Goal: Information Seeking & Learning: Learn about a topic

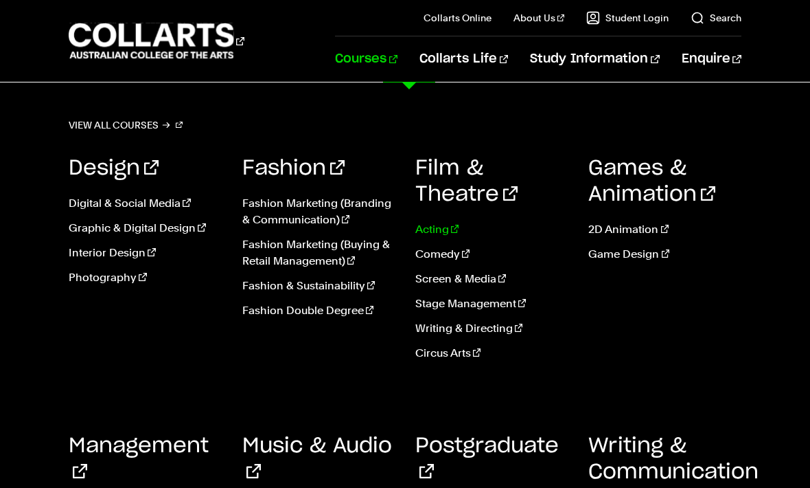
click at [439, 226] on link "Acting" at bounding box center [491, 229] width 152 height 16
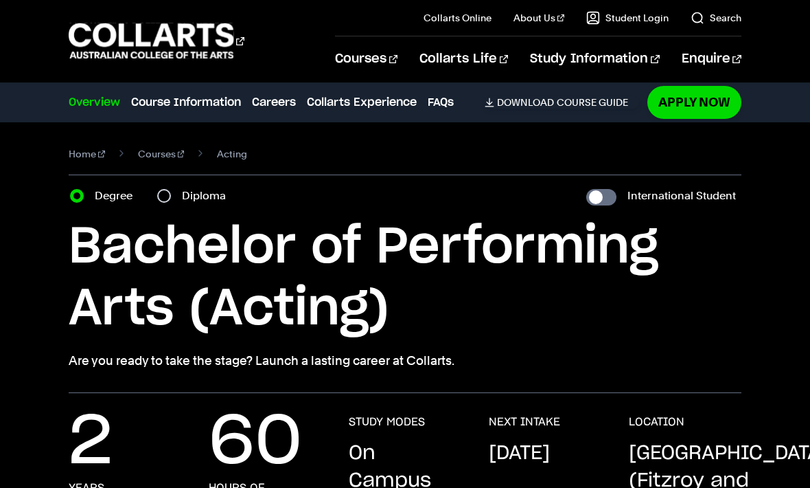
click at [160, 196] on input "Diploma" at bounding box center [164, 196] width 14 height 14
radio input "true"
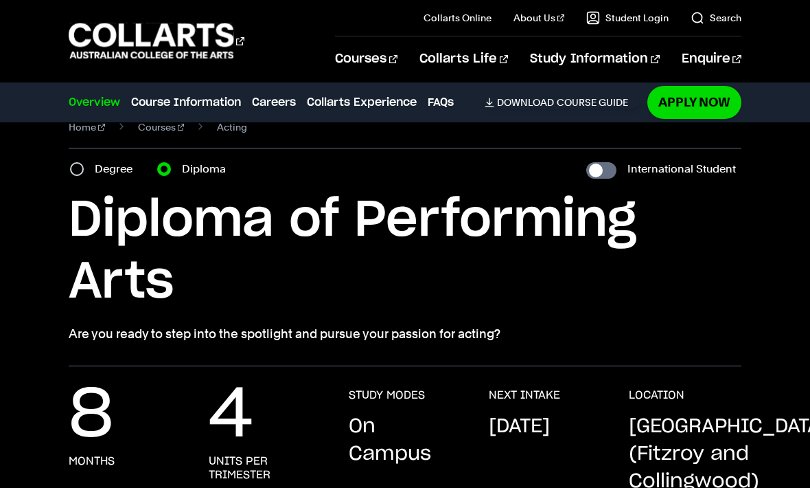
scroll to position [45, 0]
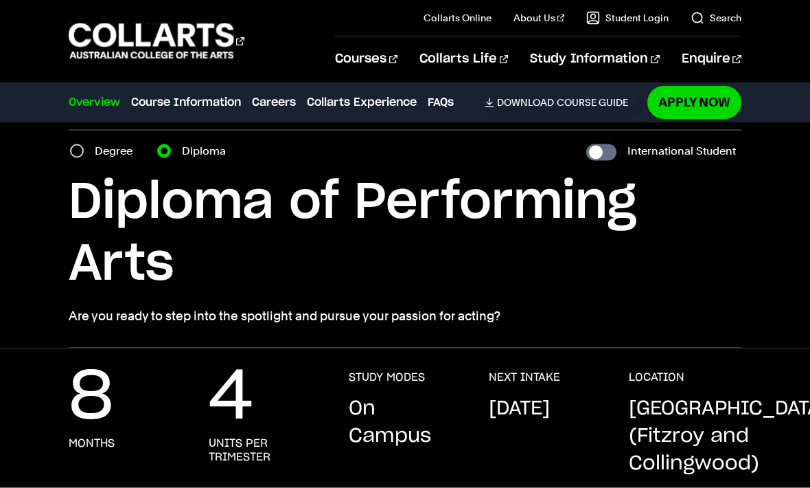
click at [71, 156] on div "Degree" at bounding box center [105, 150] width 71 height 19
click at [81, 148] on input "Degree" at bounding box center [77, 151] width 14 height 14
radio input "true"
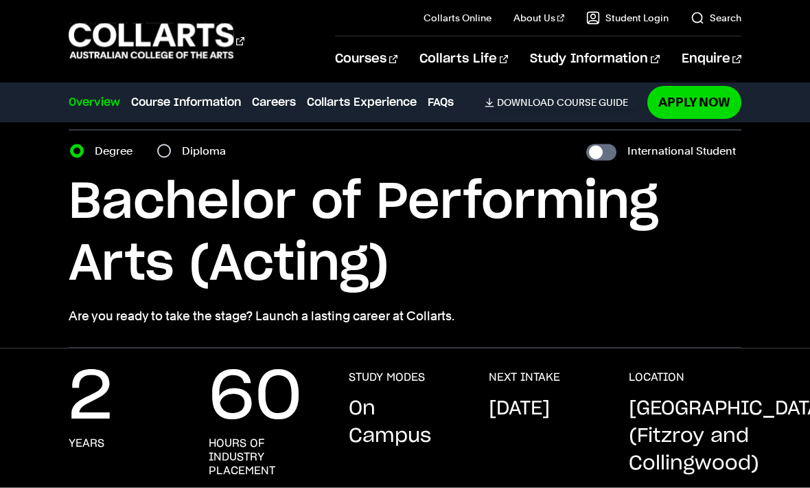
scroll to position [45, 0]
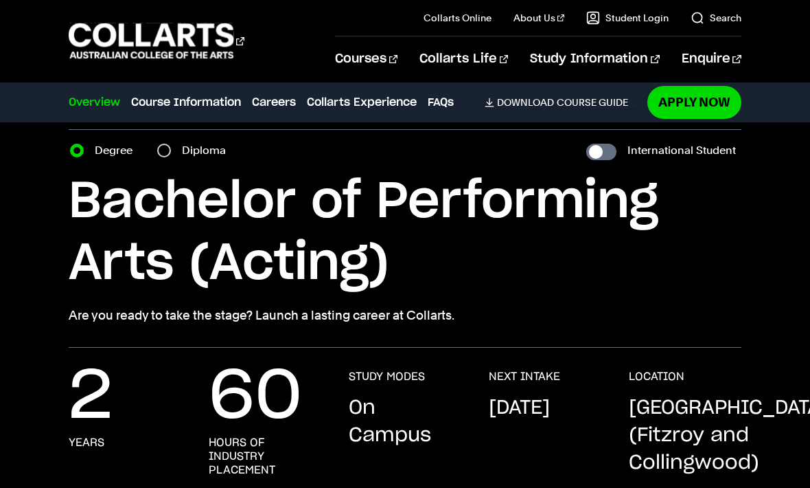
click at [170, 146] on input "Diploma" at bounding box center [164, 151] width 14 height 14
radio input "true"
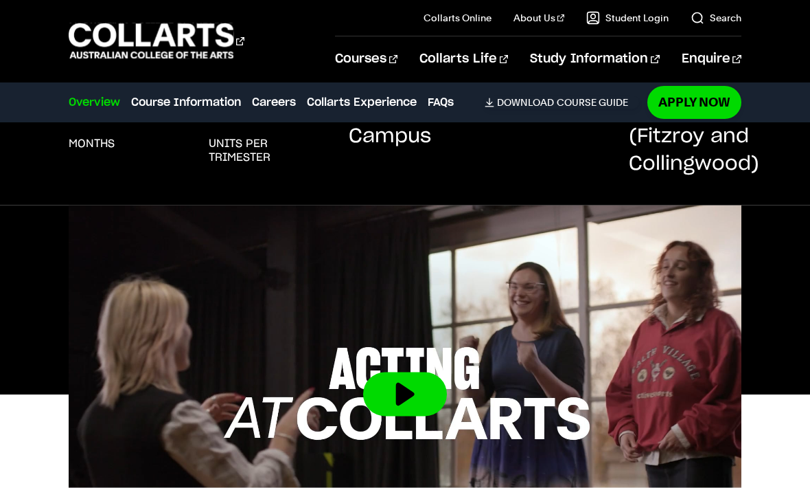
scroll to position [347, 0]
